Goal: Transaction & Acquisition: Subscribe to service/newsletter

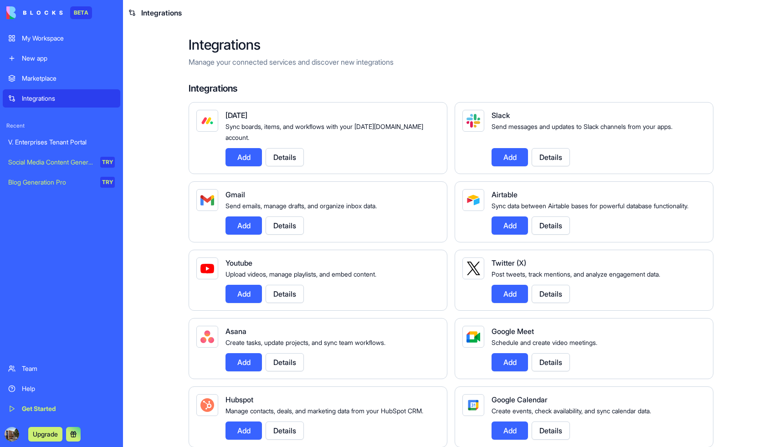
click at [50, 140] on div "V. Enterprises Tenant Portal" at bounding box center [61, 142] width 107 height 9
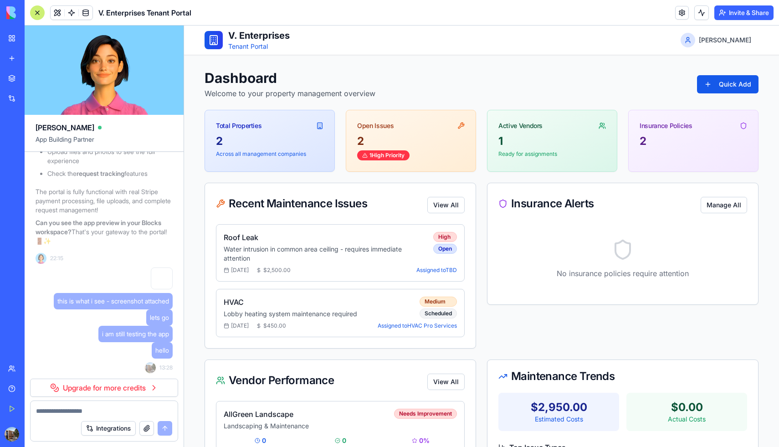
click at [145, 389] on link "Upgrade for more credits" at bounding box center [104, 388] width 148 height 18
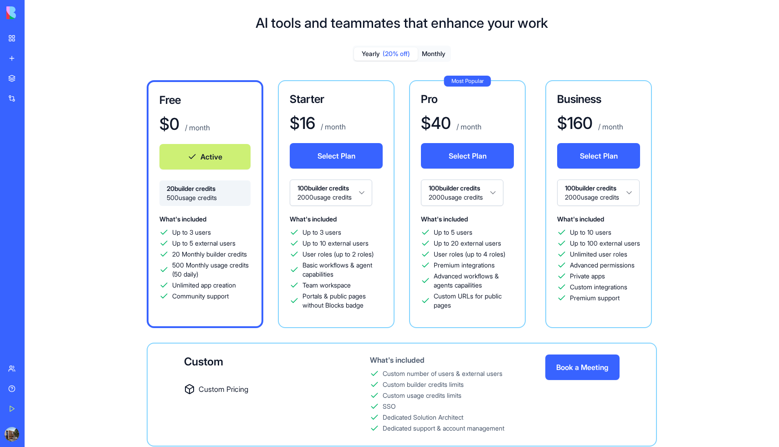
click at [426, 53] on button "Monthly" at bounding box center [434, 53] width 32 height 13
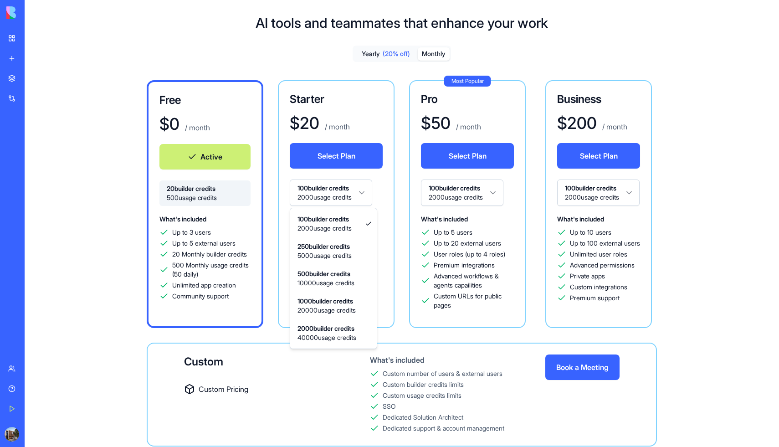
click at [360, 192] on html "BETA My Workspace New app Marketplace Integrations Recent V. Enterprises Tenant…" at bounding box center [389, 223] width 779 height 447
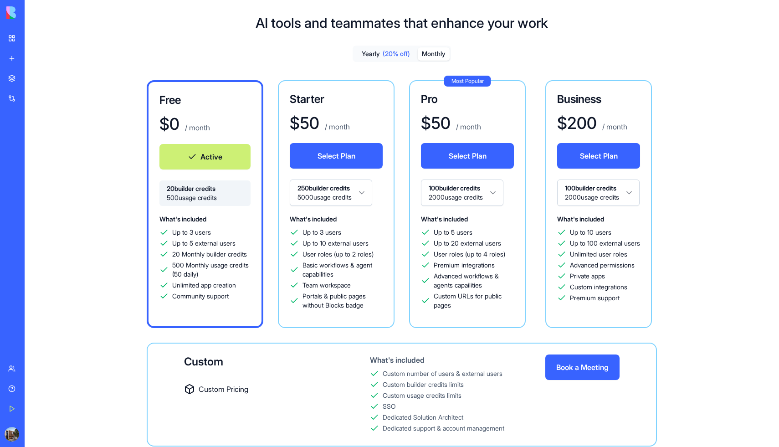
click at [365, 189] on html "BETA My Workspace New app Marketplace Integrations Recent V. Enterprises Tenant…" at bounding box center [389, 223] width 779 height 447
click at [355, 156] on button "Select Plan" at bounding box center [336, 156] width 93 height 26
